Goal: Information Seeking & Learning: Find specific fact

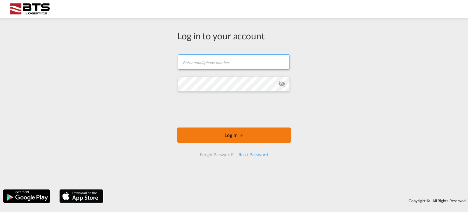
type input "[EMAIL_ADDRESS][DOMAIN_NAME]"
click at [225, 135] on button "Log In" at bounding box center [233, 134] width 113 height 15
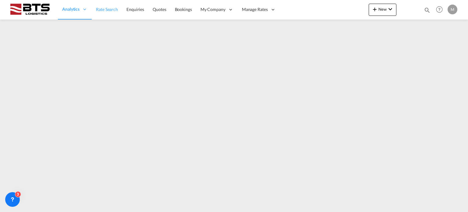
click at [108, 7] on span "Rate Search" at bounding box center [107, 9] width 22 height 5
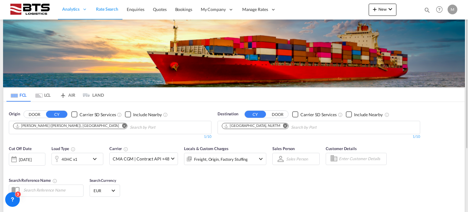
click at [122, 124] on md-icon "Remove" at bounding box center [124, 125] width 5 height 5
click at [89, 124] on md-chips "[PERSON_NAME] ([PERSON_NAME]), [GEOGRAPHIC_DATA]" at bounding box center [110, 127] width 202 height 13
click at [283, 125] on md-icon "Remove" at bounding box center [285, 125] width 5 height 5
click at [15, 128] on body "Analytics Reports Dashboard Rate Search Enquiries Quotes Bookings" at bounding box center [234, 106] width 468 height 212
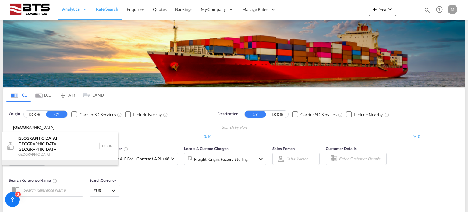
type input "[GEOGRAPHIC_DATA]"
click at [32, 160] on div "[GEOGRAPHIC_DATA] [GEOGRAPHIC_DATA] NLRTM" at bounding box center [60, 169] width 116 height 18
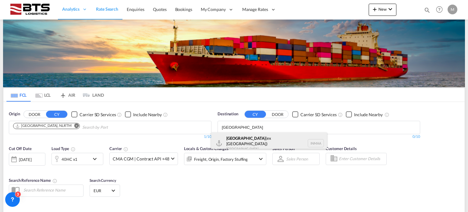
type input "[GEOGRAPHIC_DATA]"
click at [245, 139] on div "[GEOGRAPHIC_DATA] (ex [GEOGRAPHIC_DATA]) [GEOGRAPHIC_DATA] [GEOGRAPHIC_DATA]" at bounding box center [269, 143] width 116 height 22
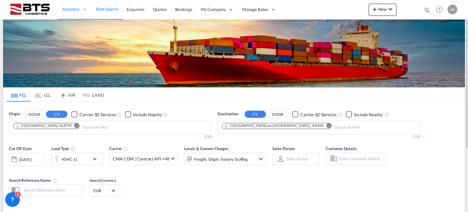
click at [94, 156] on md-icon "icon-chevron-down" at bounding box center [96, 158] width 10 height 7
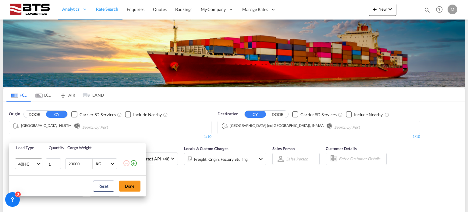
click at [36, 160] on md-select-value "40HC" at bounding box center [30, 163] width 24 height 10
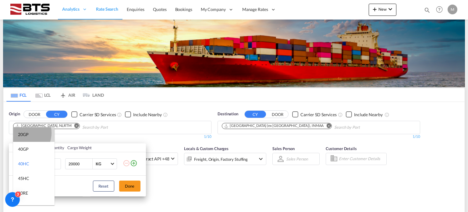
click at [22, 132] on div "20GP" at bounding box center [23, 134] width 11 height 6
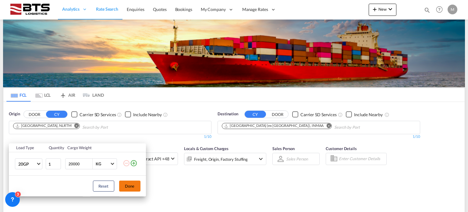
click at [132, 185] on button "Done" at bounding box center [129, 185] width 21 height 11
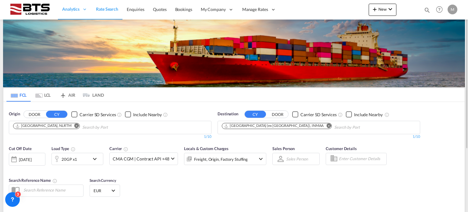
scroll to position [90, 0]
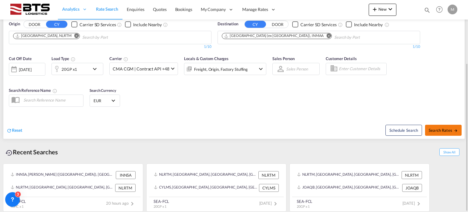
click at [444, 130] on span "Search Rates" at bounding box center [442, 130] width 29 height 5
type input "NLRTM to INMAA / [DATE]"
